Goal: Task Accomplishment & Management: Manage account settings

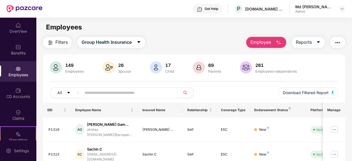
click at [96, 90] on input "text" at bounding box center [129, 93] width 88 height 8
click at [96, 93] on input "text" at bounding box center [129, 93] width 88 height 8
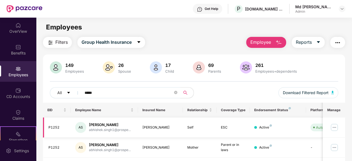
scroll to position [36, 0]
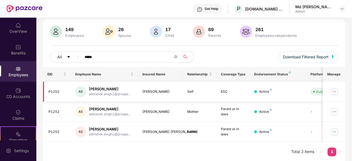
type input "*****"
click at [336, 90] on img at bounding box center [334, 91] width 9 height 9
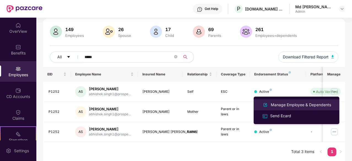
click at [294, 105] on div "Manage Employee & Dependents" at bounding box center [301, 105] width 63 height 6
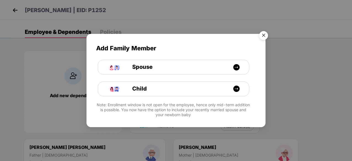
click at [263, 34] on img "Close" at bounding box center [263, 36] width 15 height 15
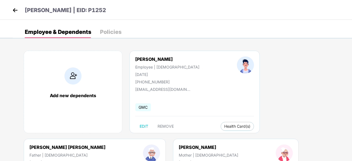
scroll to position [74, 0]
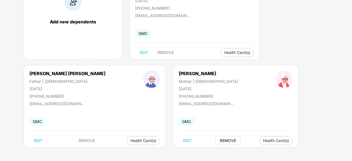
click at [220, 140] on span "REMOVE" at bounding box center [228, 141] width 16 height 4
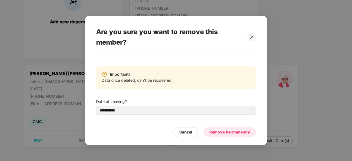
click at [224, 135] on div "Remove Permanently" at bounding box center [230, 132] width 52 height 10
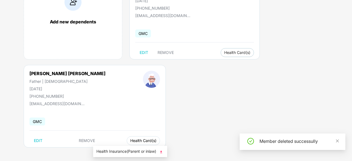
click at [130, 140] on span "Health Card(s)" at bounding box center [143, 140] width 26 height 3
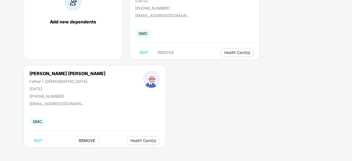
click at [74, 137] on button "REMOVE" at bounding box center [86, 140] width 25 height 9
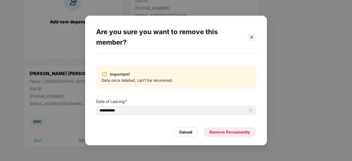
click at [226, 134] on div "Remove Permanently" at bounding box center [229, 132] width 41 height 6
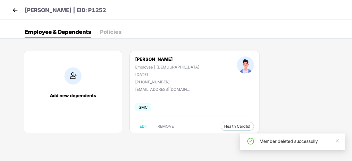
scroll to position [0, 0]
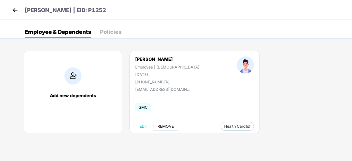
click at [167, 126] on span "REMOVE" at bounding box center [166, 126] width 16 height 4
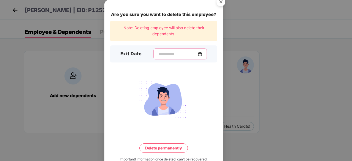
click at [159, 53] on input at bounding box center [178, 54] width 40 height 6
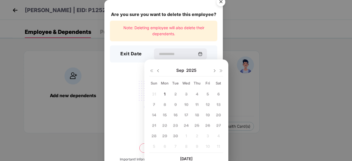
click at [157, 70] on img at bounding box center [158, 71] width 4 height 4
click at [154, 104] on span "3" at bounding box center [154, 104] width 2 height 5
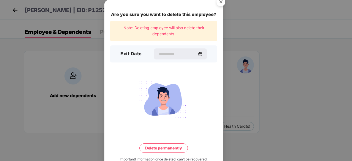
type input "**********"
click at [156, 146] on button "Delete permanently" at bounding box center [163, 147] width 48 height 9
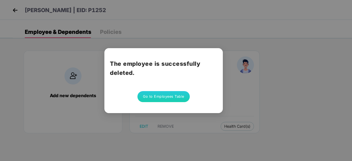
click at [158, 98] on button "Go to Employees Table" at bounding box center [163, 96] width 52 height 11
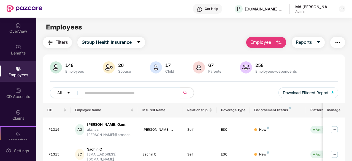
click at [86, 94] on input "text" at bounding box center [129, 93] width 88 height 8
click at [104, 91] on input "text" at bounding box center [129, 93] width 88 height 8
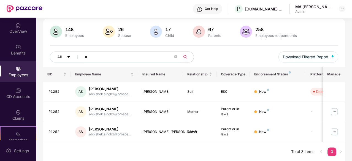
type input "*"
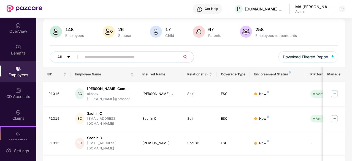
click at [90, 54] on input "text" at bounding box center [129, 57] width 88 height 8
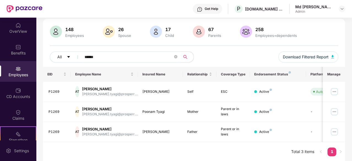
type input "******"
